Goal: Task Accomplishment & Management: Manage account settings

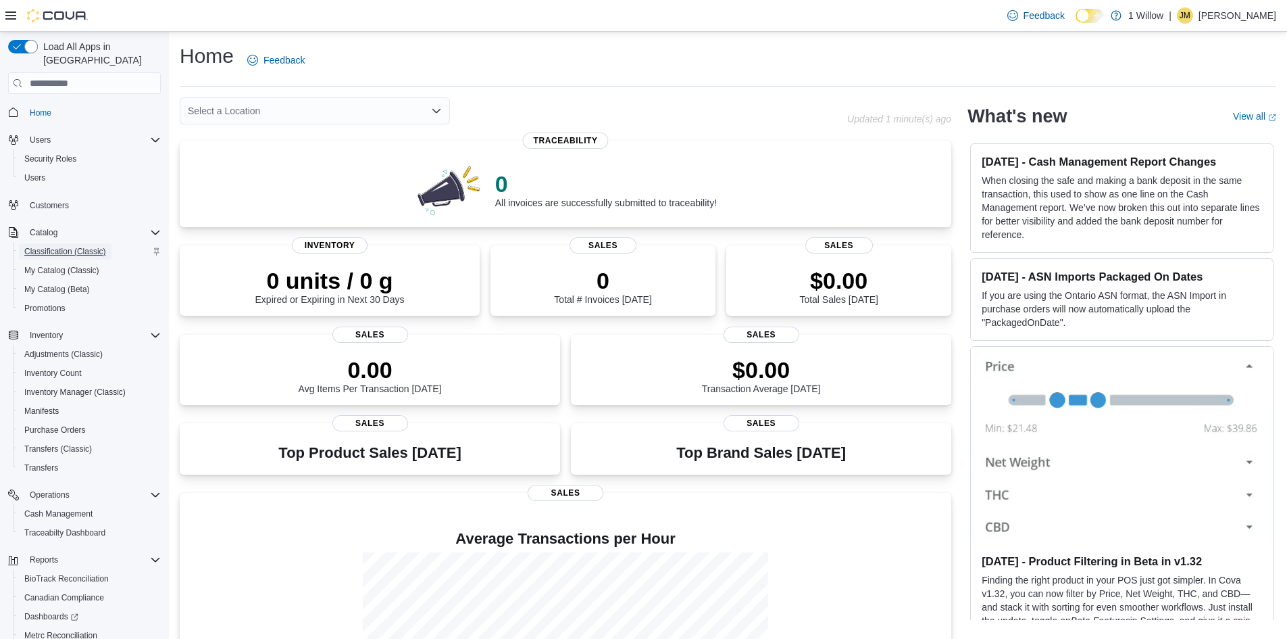
click at [43, 246] on span "Classification (Classic)" at bounding box center [65, 251] width 82 height 11
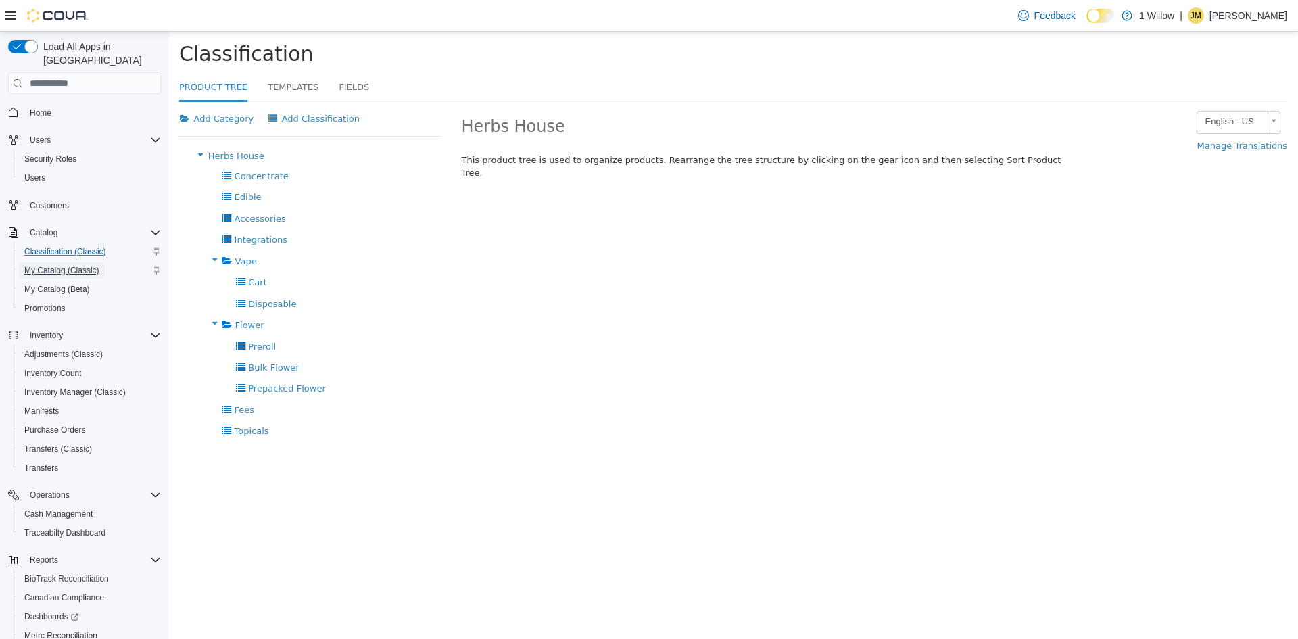
click at [45, 265] on span "My Catalog (Classic)" at bounding box center [61, 270] width 75 height 11
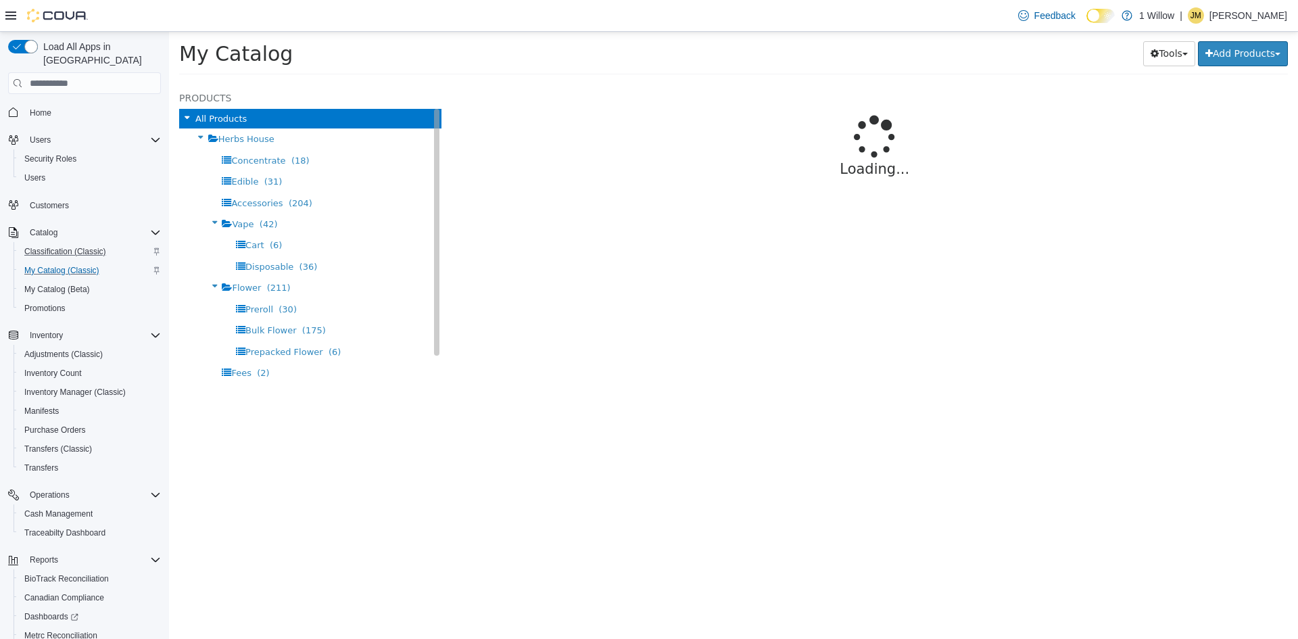
select select "**********"
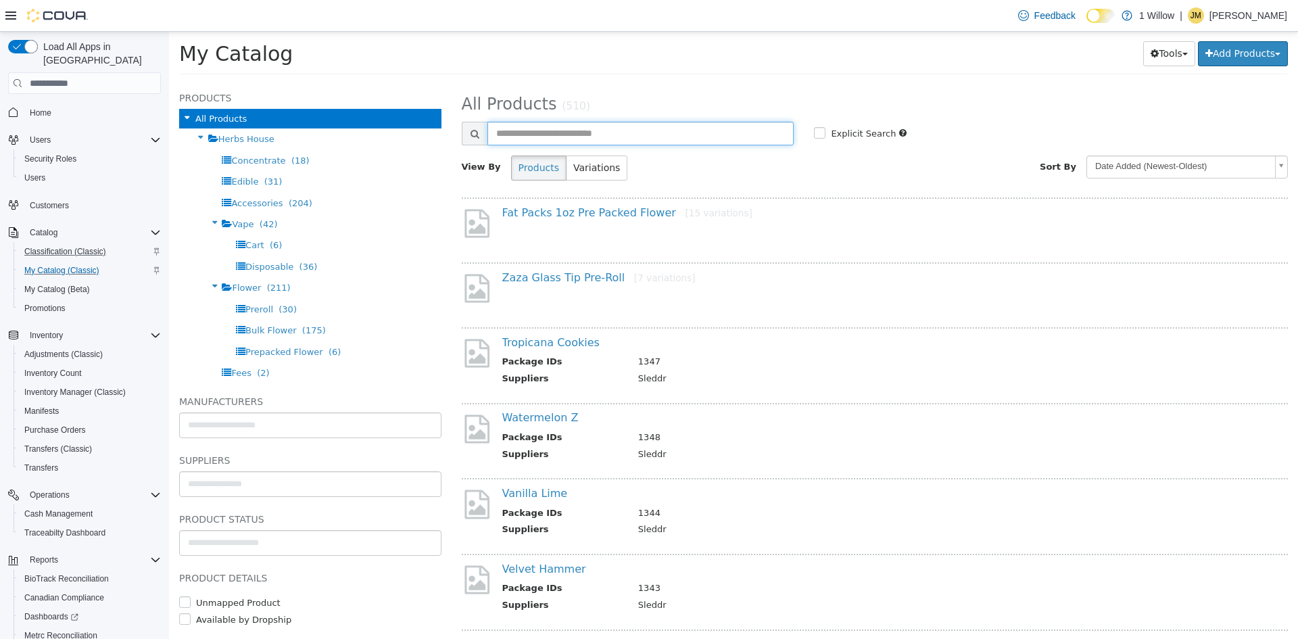
click at [535, 134] on input "text" at bounding box center [640, 134] width 307 height 24
type input "******"
select select "**********"
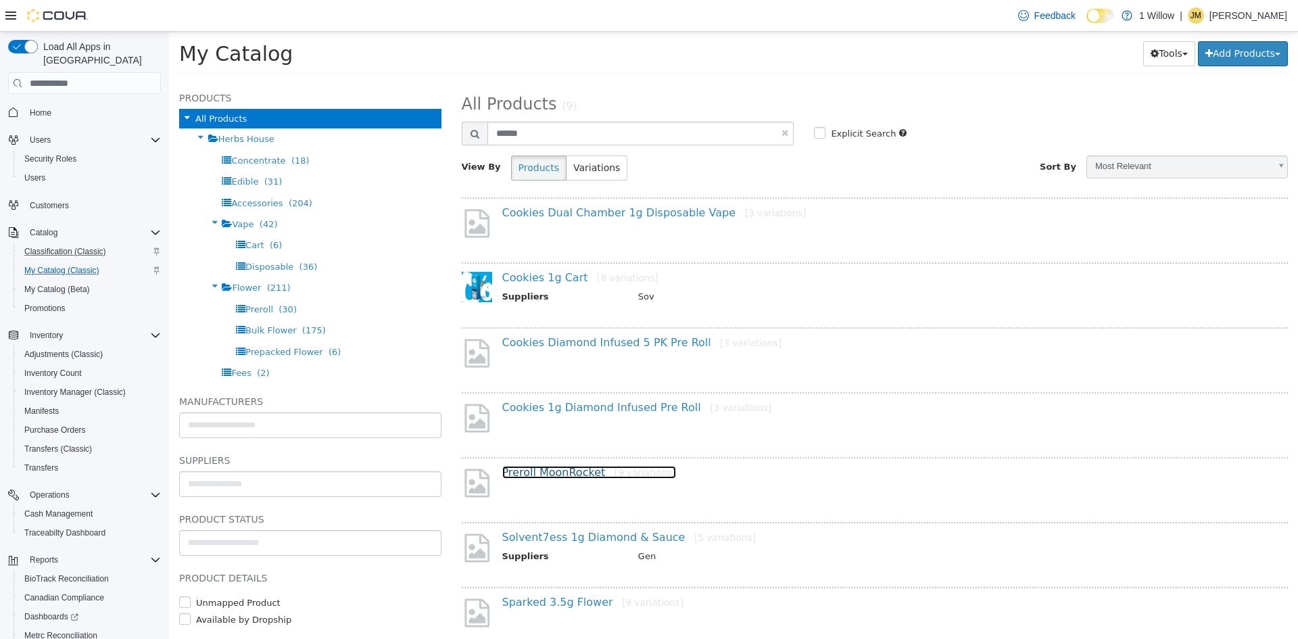
click at [538, 472] on link "Preroll MoonRocket [9 variations]" at bounding box center [589, 472] width 174 height 13
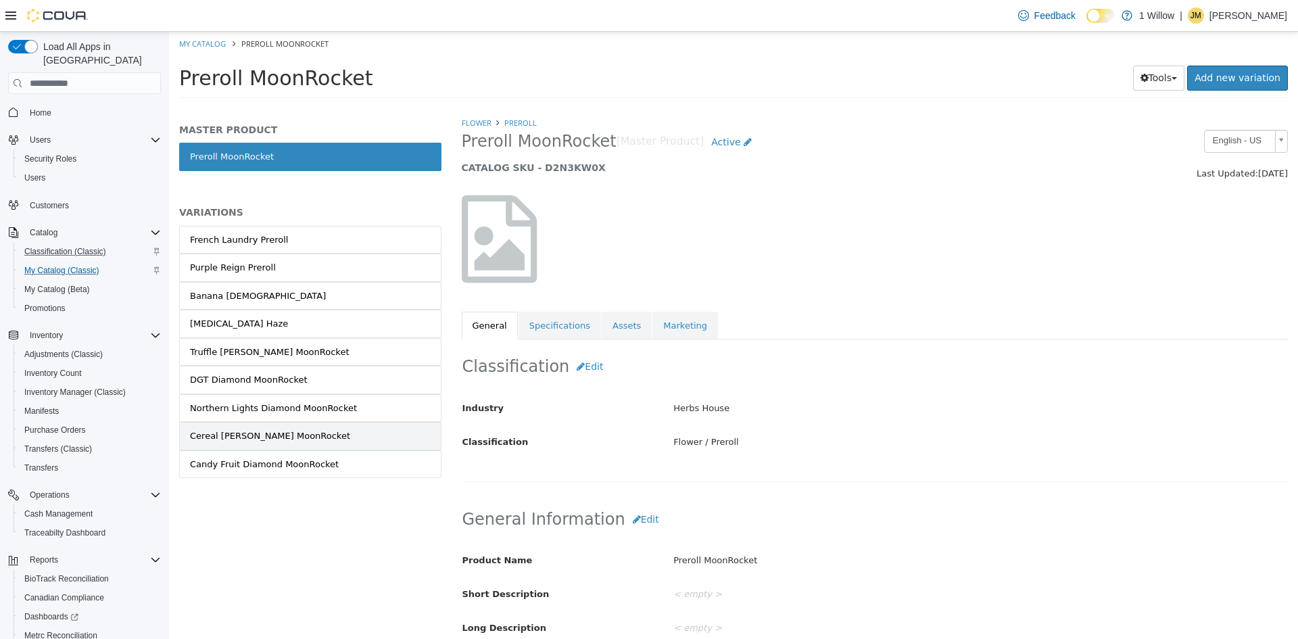
click at [243, 428] on link "Cereal [PERSON_NAME] MoonRocket" at bounding box center [310, 436] width 262 height 28
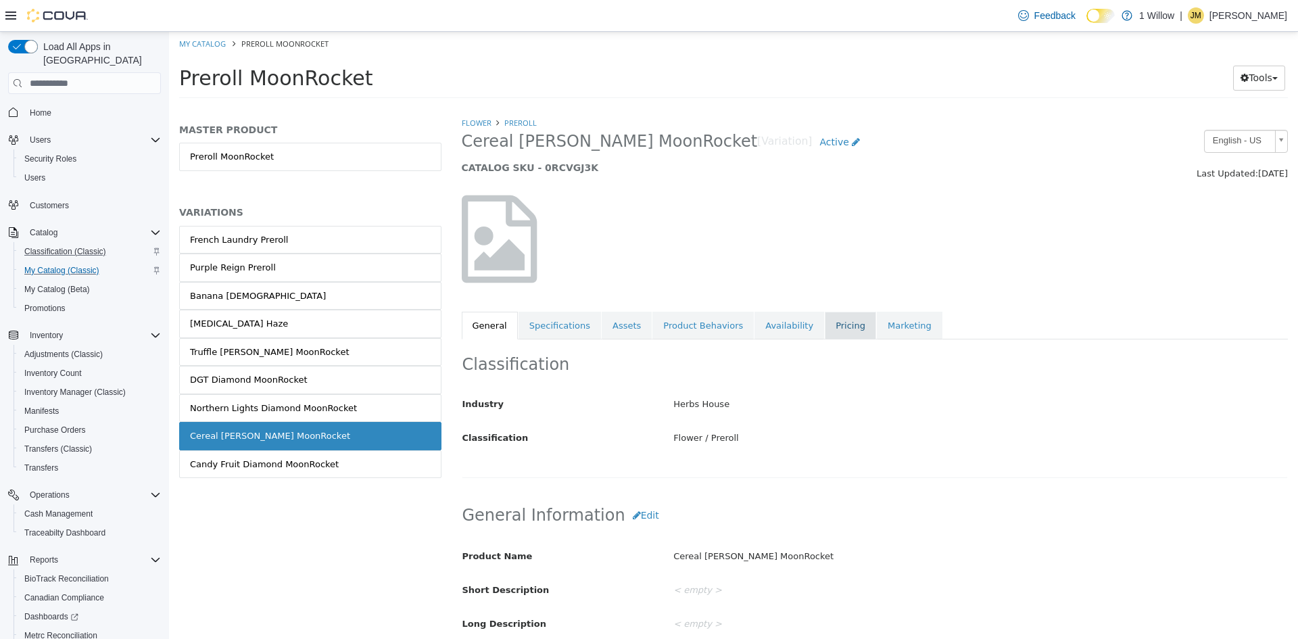
click at [824, 328] on link "Pricing" at bounding box center [849, 326] width 51 height 28
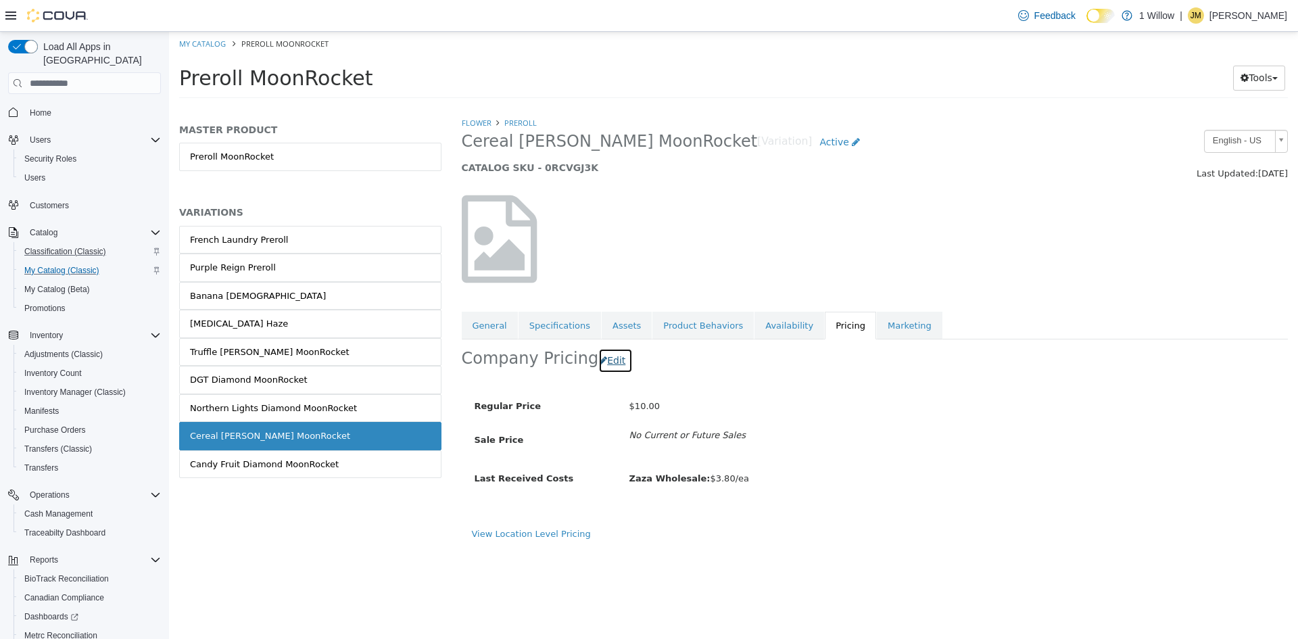
click at [605, 364] on button "Edit" at bounding box center [615, 360] width 34 height 25
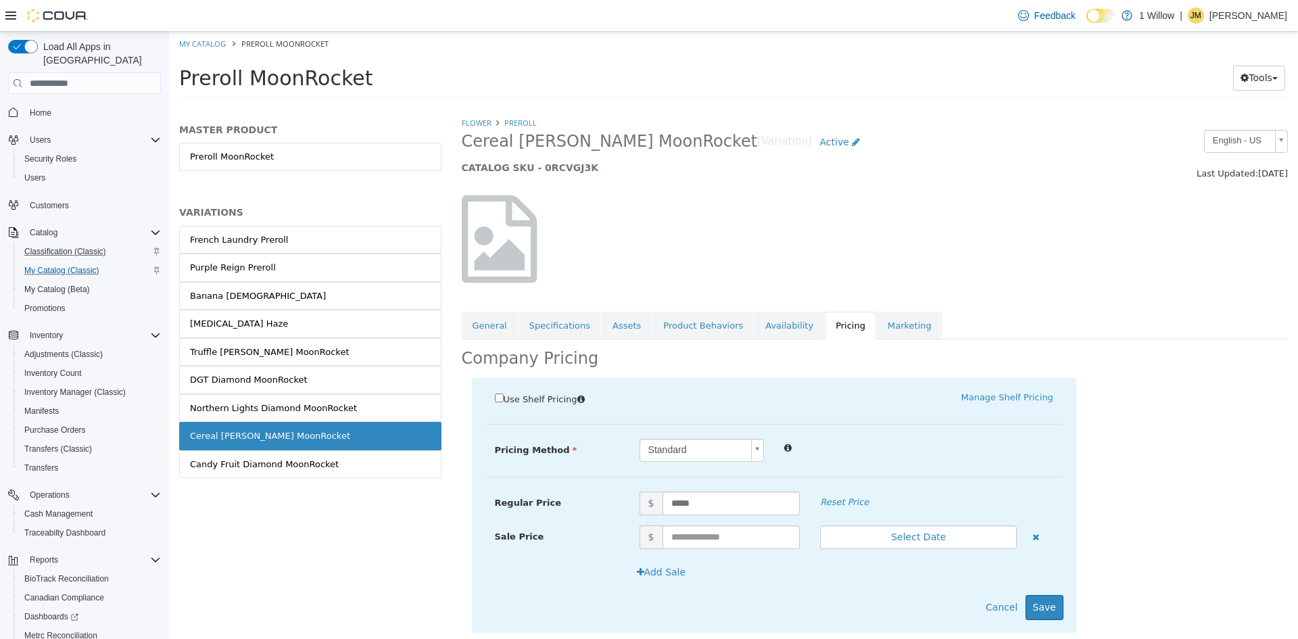
click at [532, 395] on span "Use Shelf Pricing" at bounding box center [540, 399] width 74 height 10
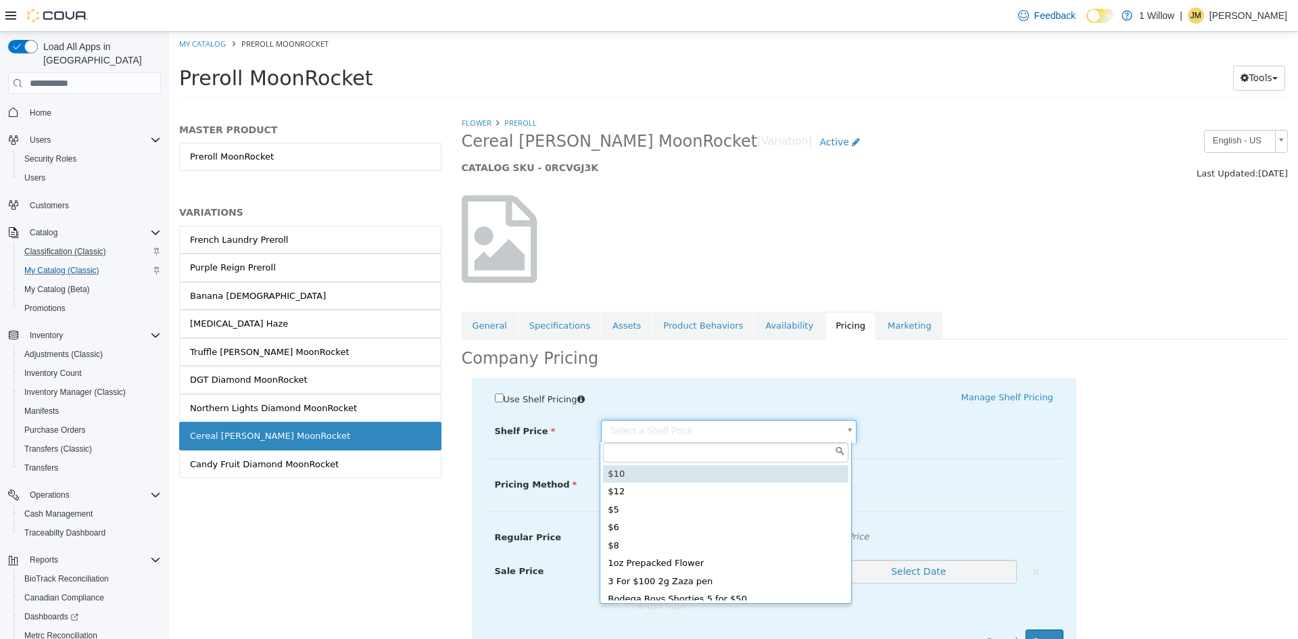
click at [661, 107] on body "Saving Bulk Changes... × My Catalog Preroll MoonRocket Preroll MoonRocket Tools…" at bounding box center [733, 69] width 1129 height 75
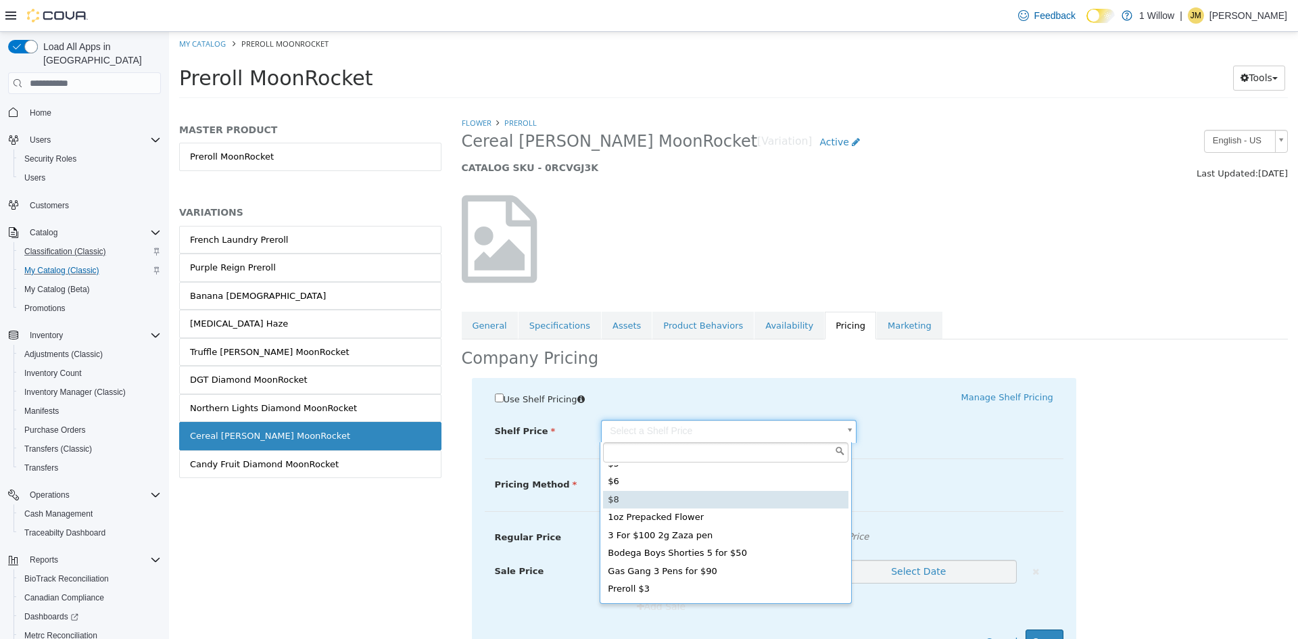
scroll to position [116, 0]
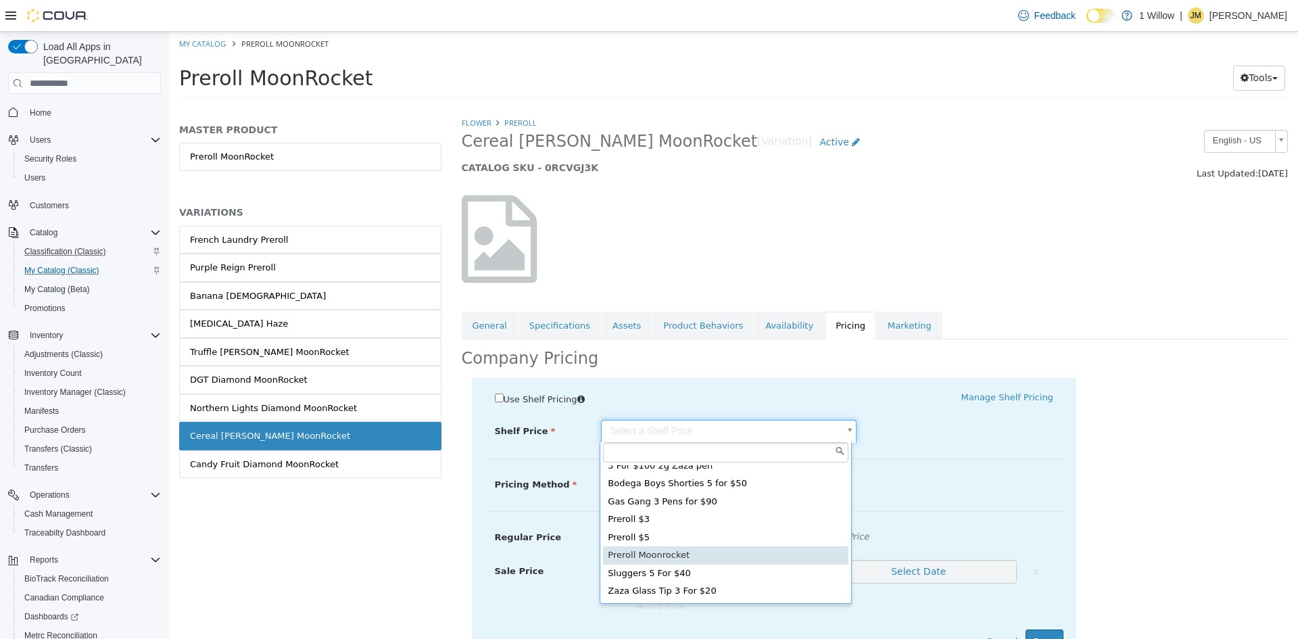
type input "*****"
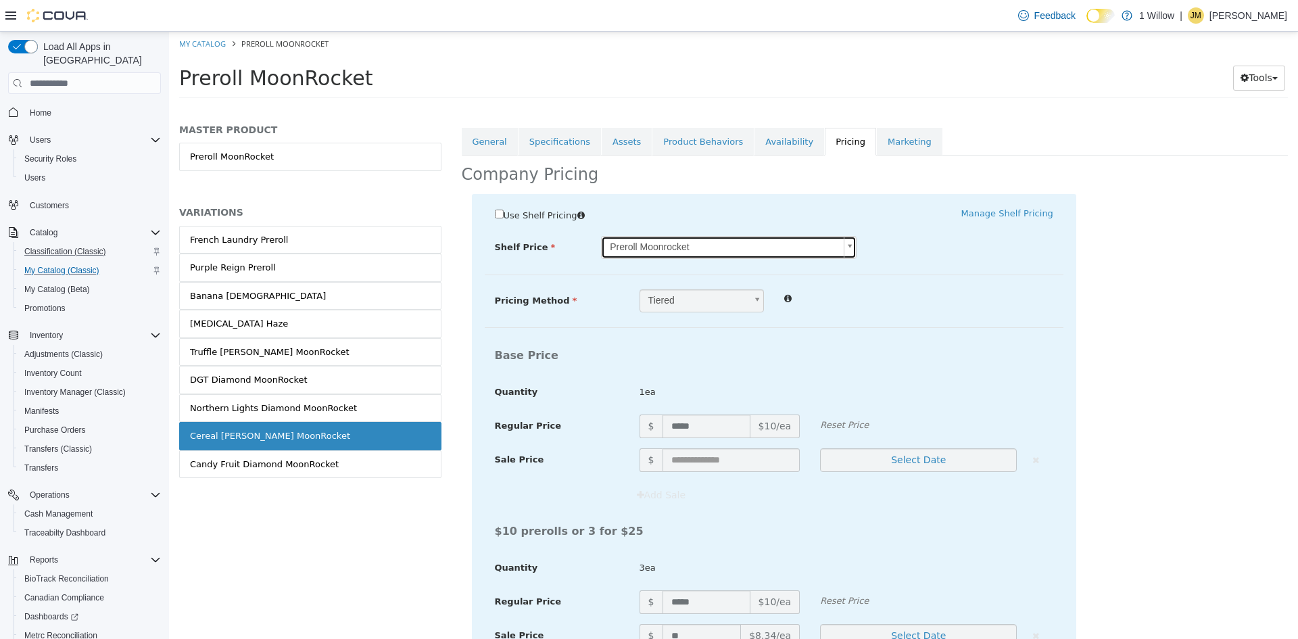
scroll to position [405, 0]
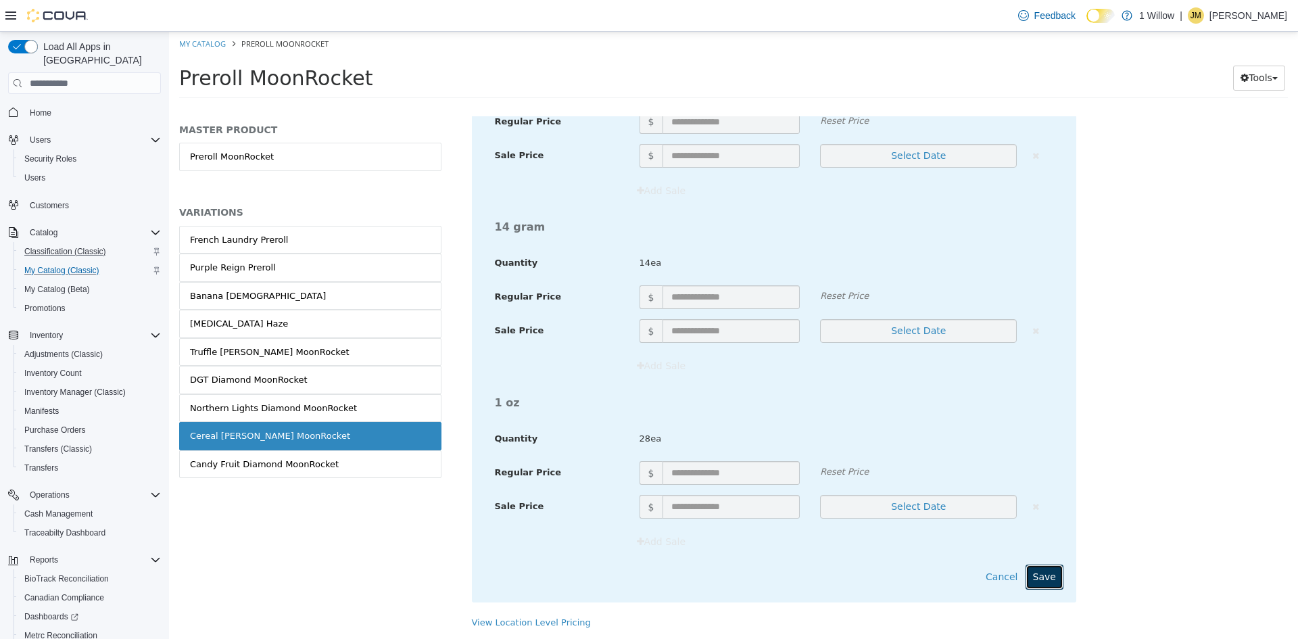
click at [1041, 581] on button "Save" at bounding box center [1044, 576] width 38 height 25
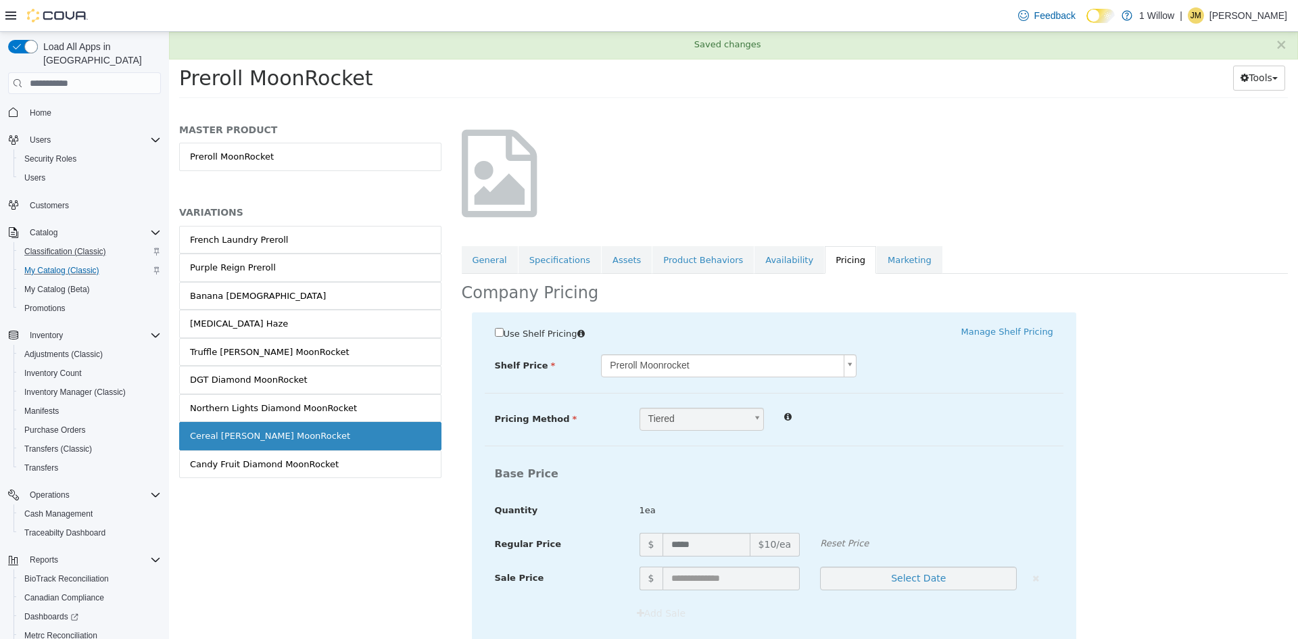
scroll to position [0, 0]
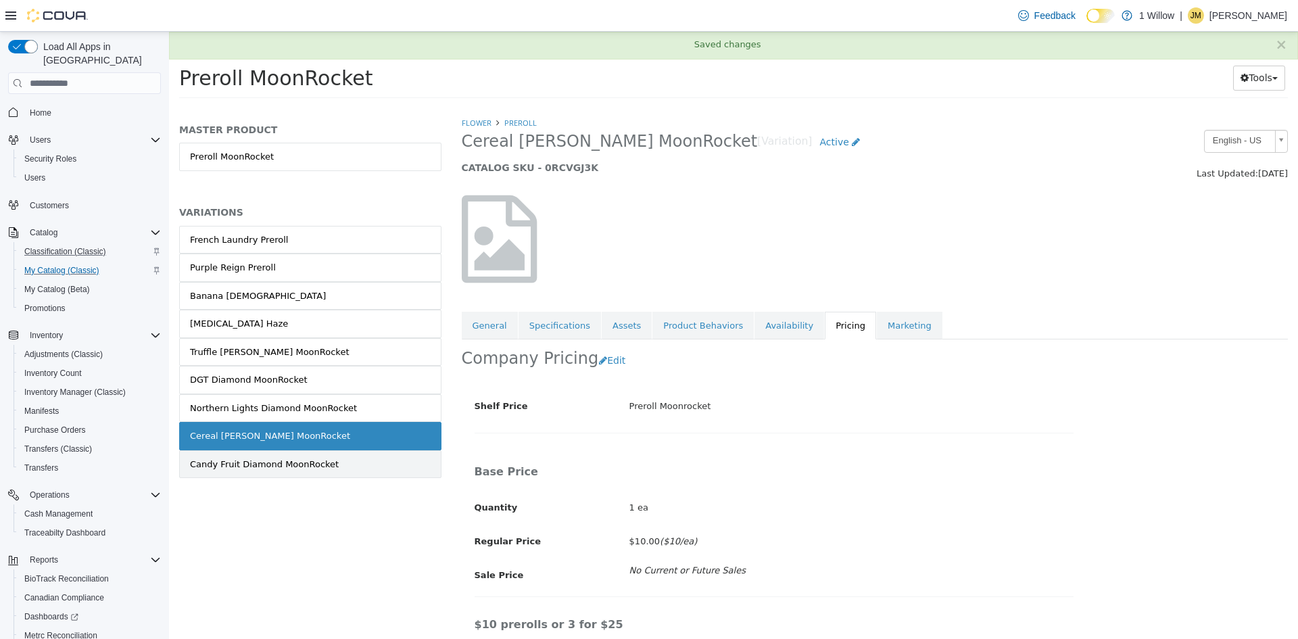
click at [263, 466] on div "Candy Fruit Diamond MoonRocket" at bounding box center [264, 465] width 149 height 14
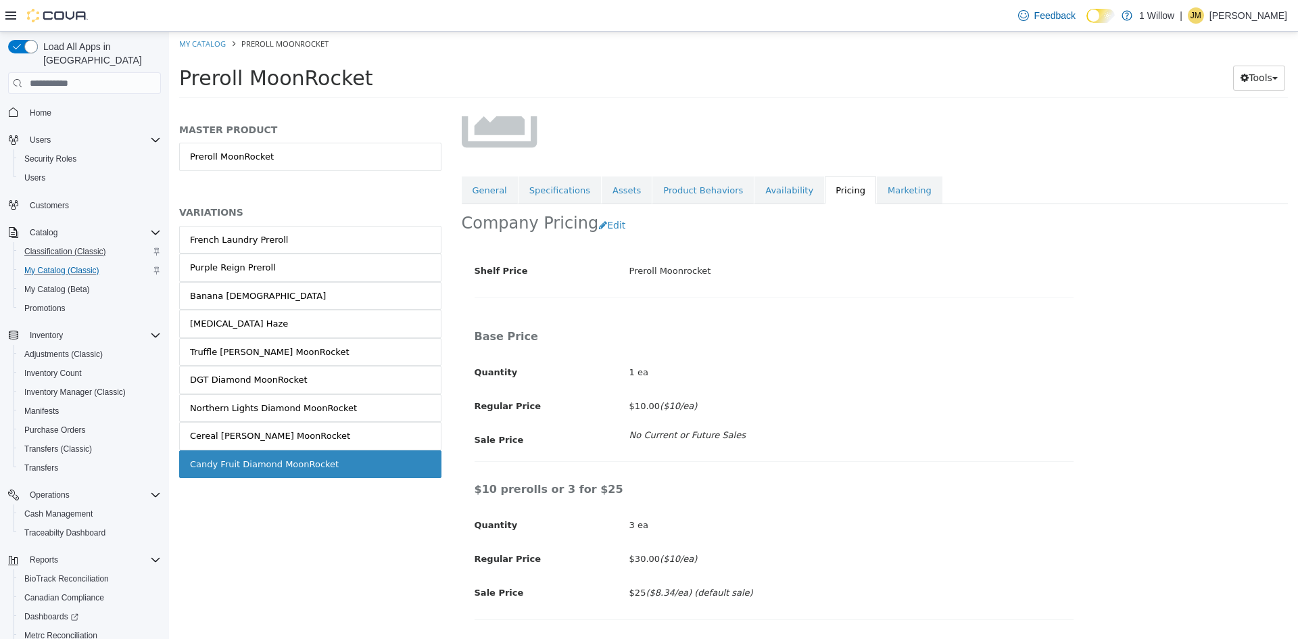
scroll to position [203, 0]
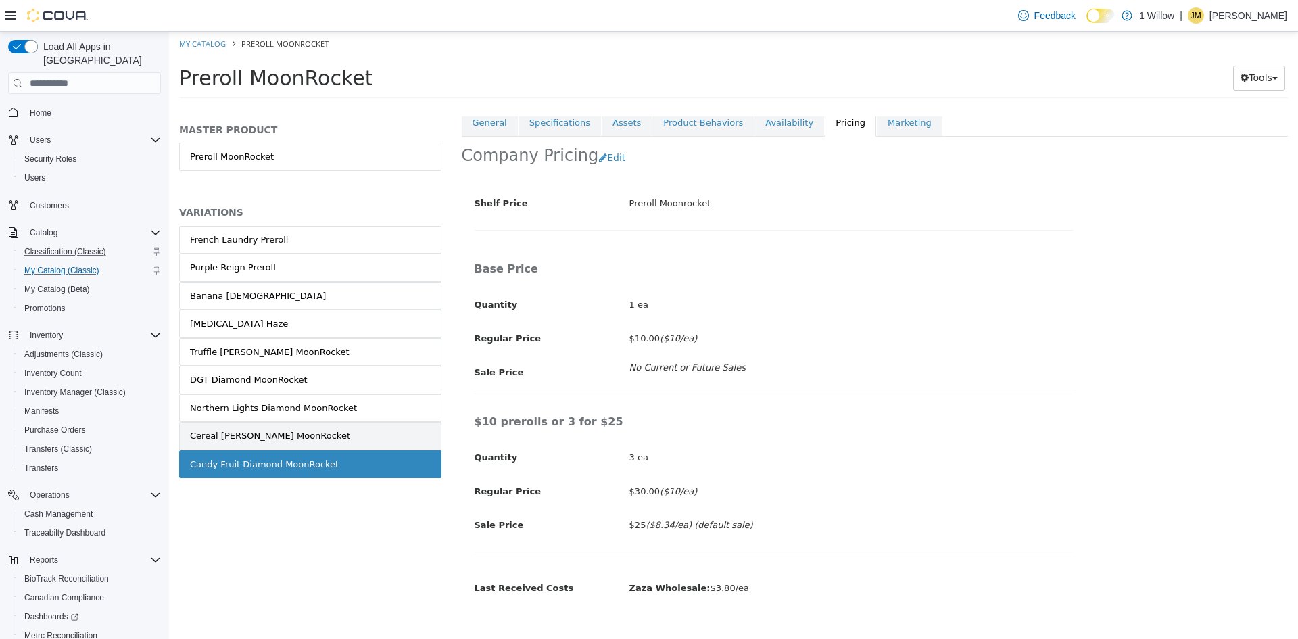
click at [289, 435] on div "Cereal [PERSON_NAME] MoonRocket" at bounding box center [270, 436] width 160 height 14
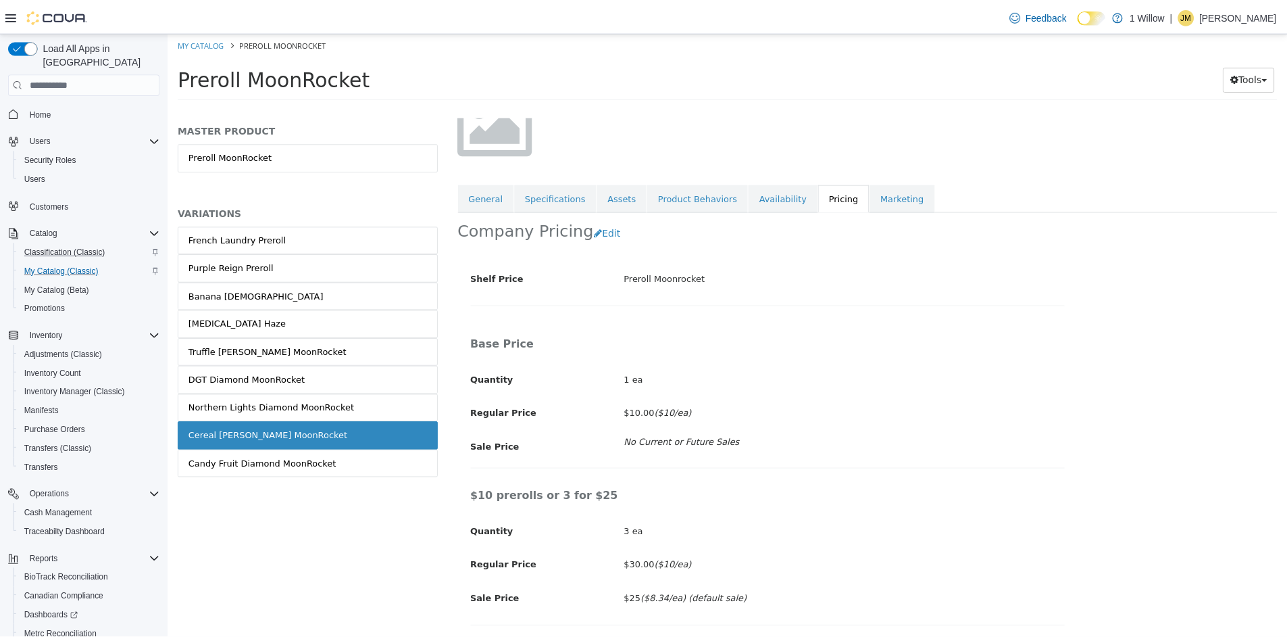
scroll to position [135, 0]
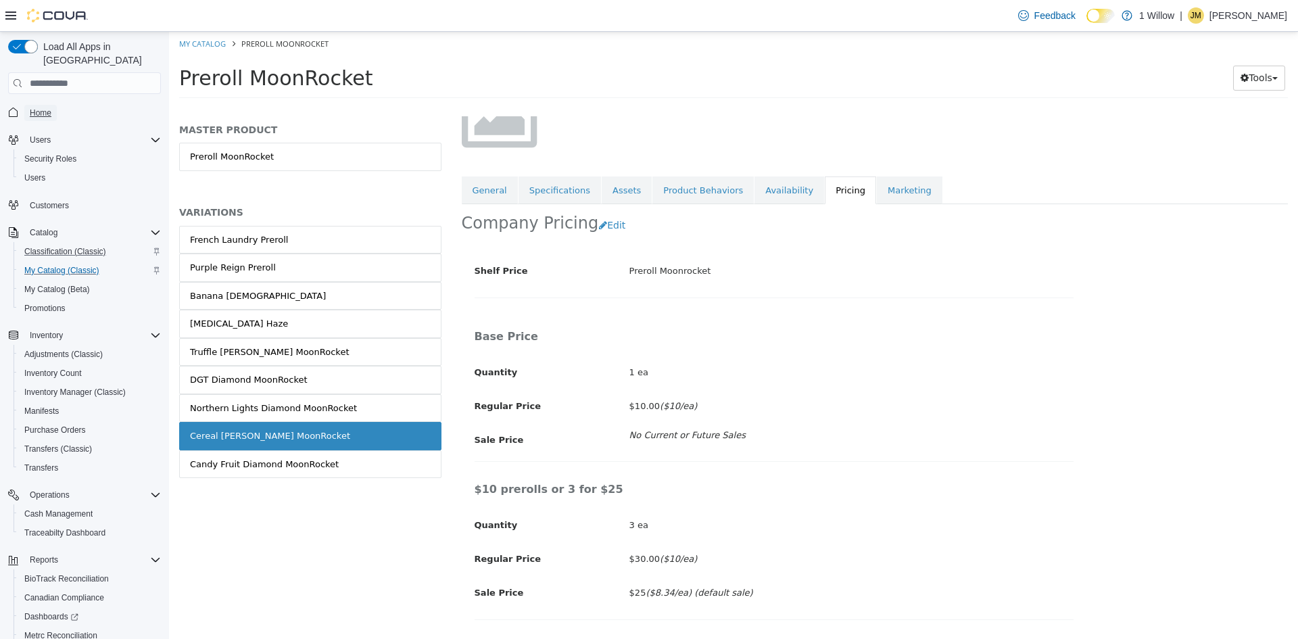
click at [41, 107] on span "Home" at bounding box center [41, 112] width 22 height 11
